Goal: Check status: Check status

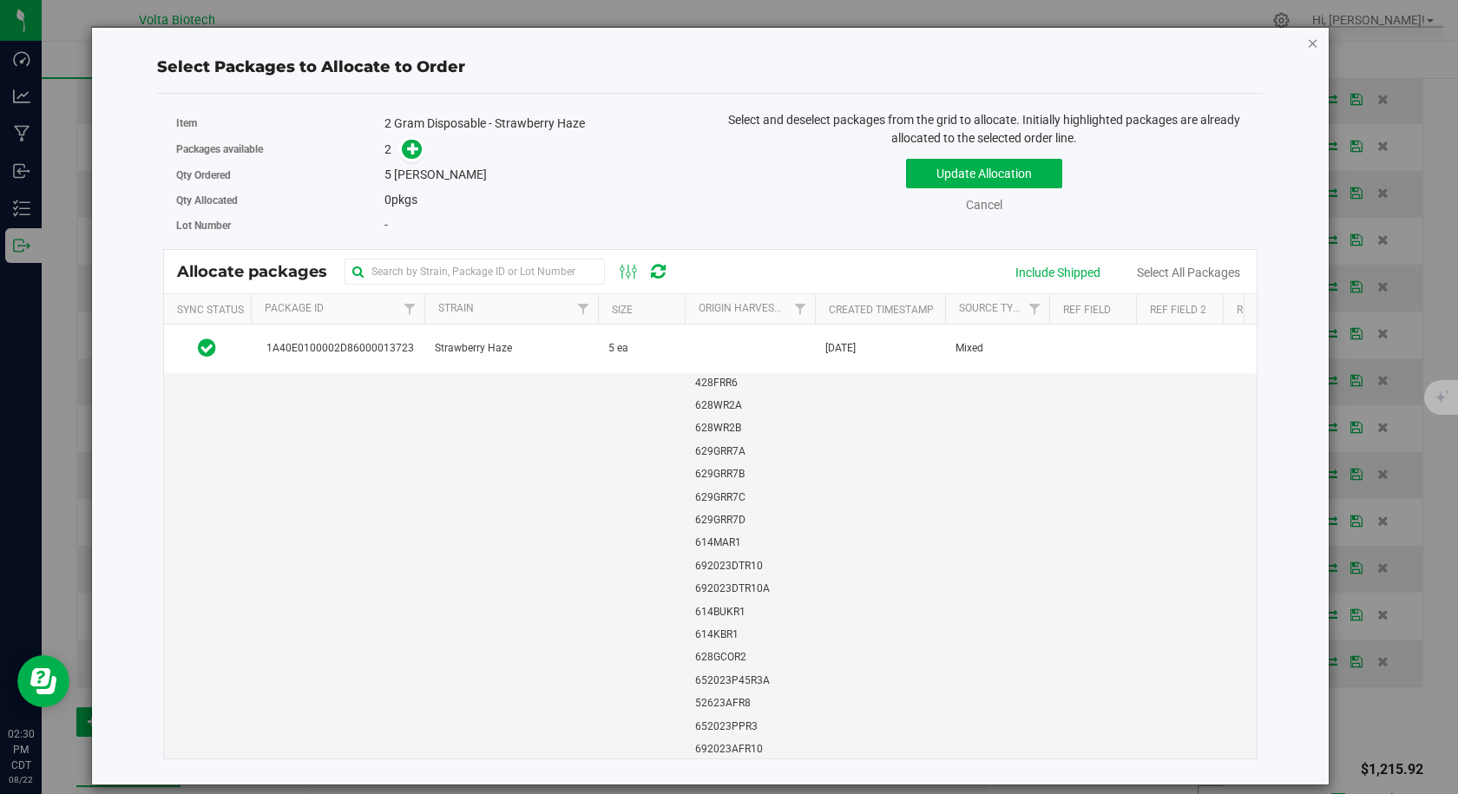
click at [1310, 39] on icon "button" at bounding box center [1313, 42] width 12 height 21
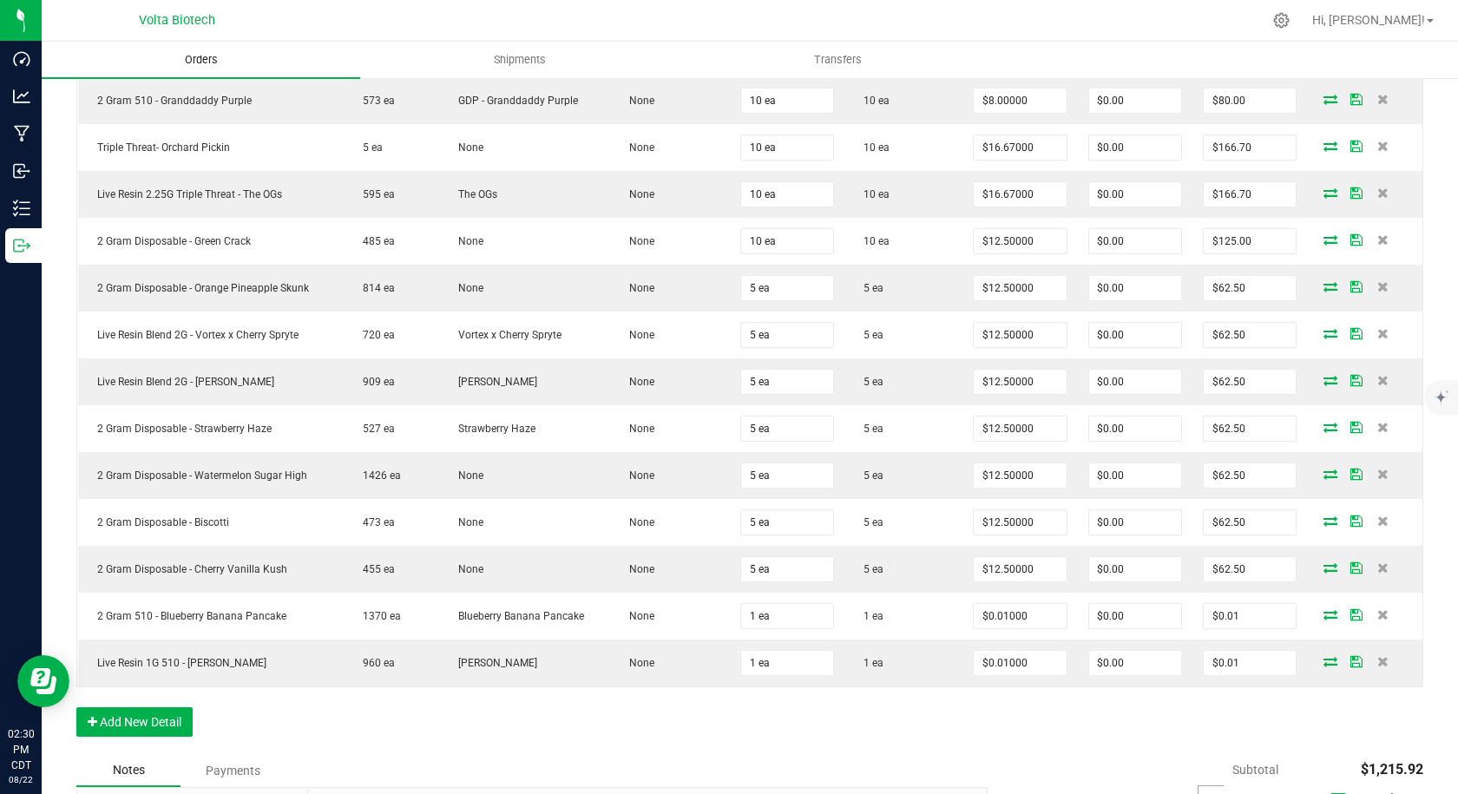
click at [261, 67] on uib-tab-heading "Orders" at bounding box center [201, 60] width 319 height 36
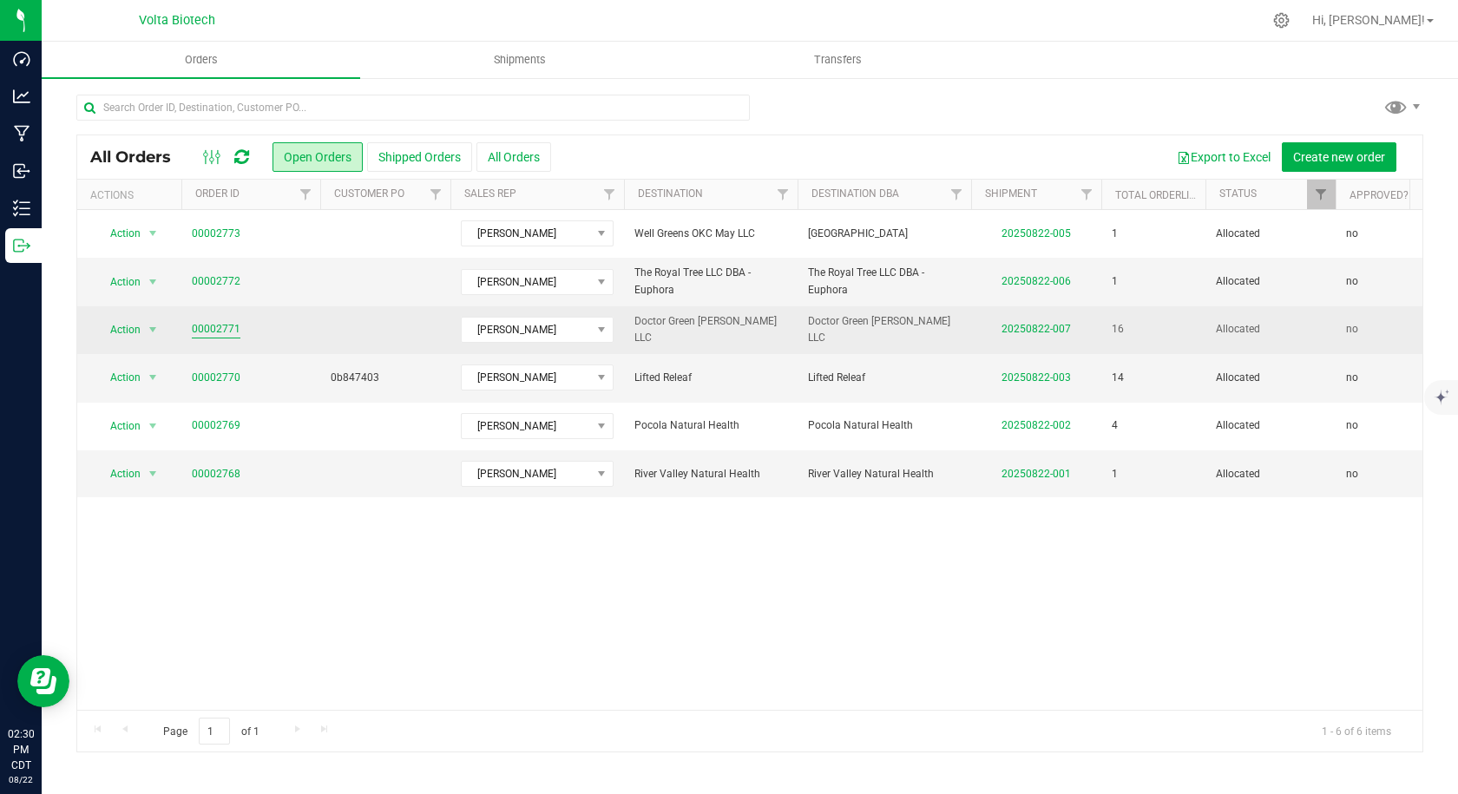
click at [202, 329] on link "00002771" at bounding box center [216, 329] width 49 height 16
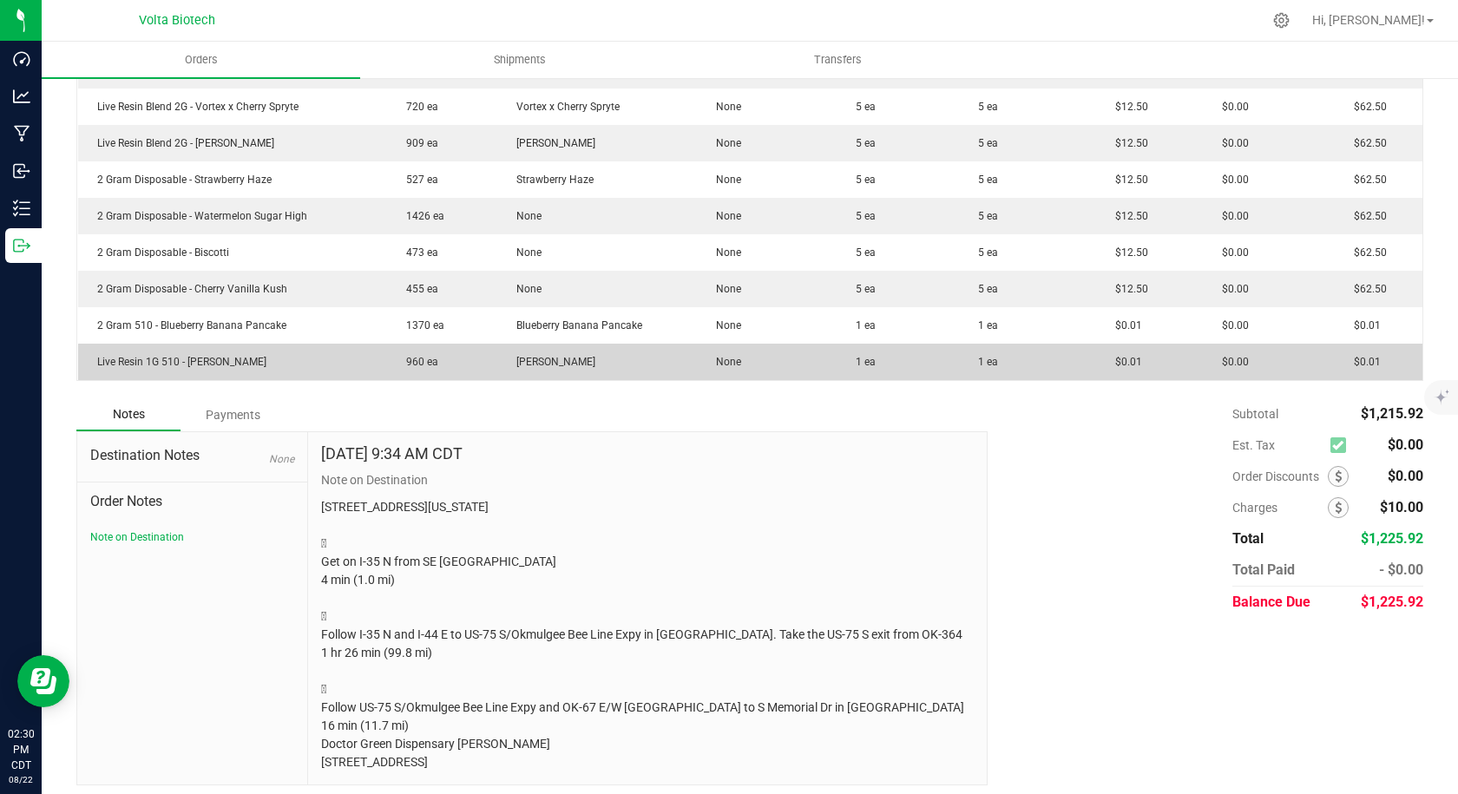
scroll to position [811, 0]
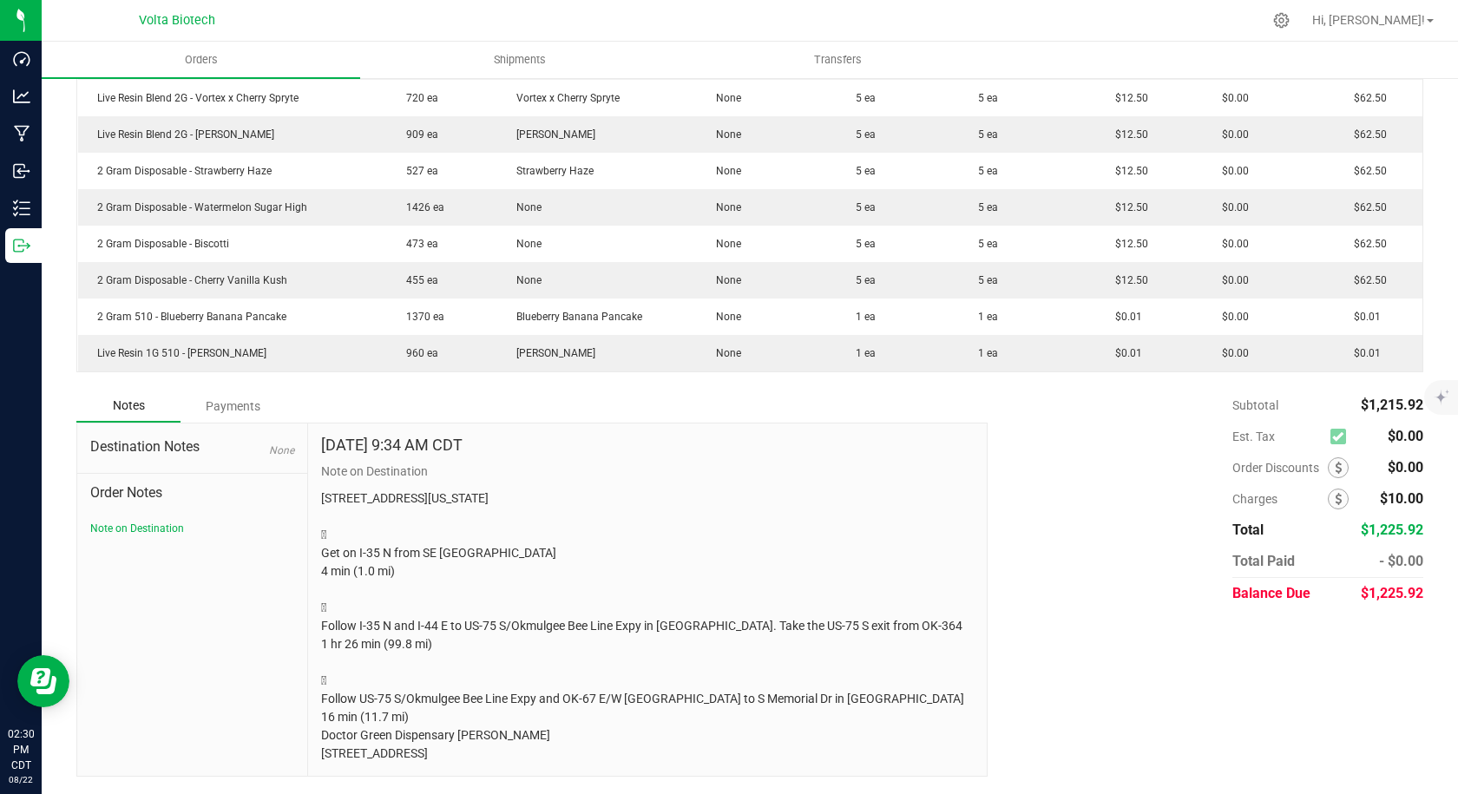
click at [1378, 585] on span "$1,225.92" at bounding box center [1392, 593] width 62 height 16
copy span "1,225.92"
